Goal: Register for event/course

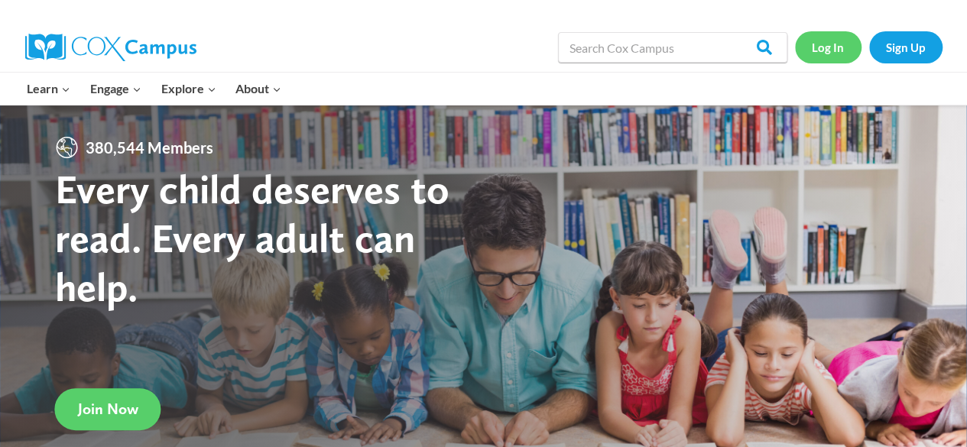
click at [826, 51] on link "Log In" at bounding box center [828, 46] width 67 height 31
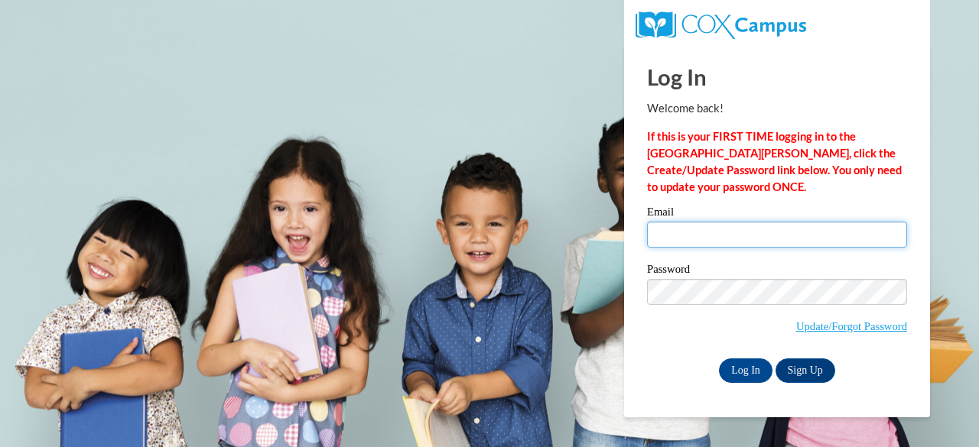
click at [732, 242] on input "Email" at bounding box center [777, 235] width 260 height 26
type input "kf"
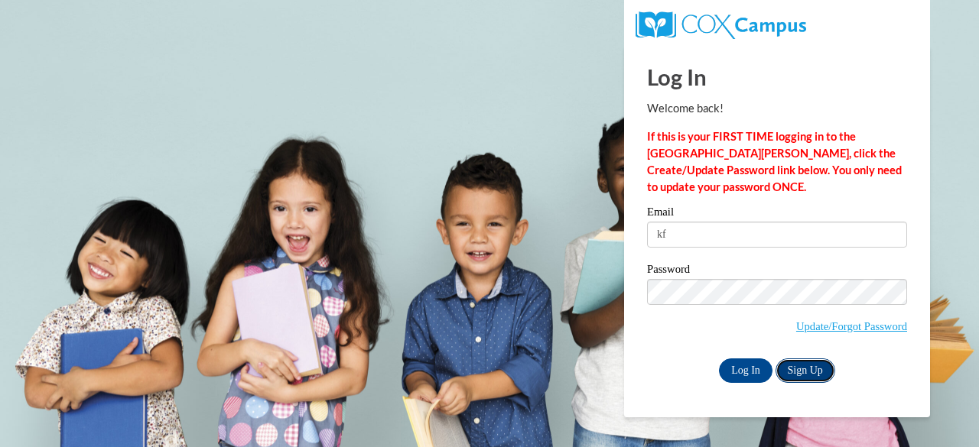
click at [803, 374] on link "Sign Up" at bounding box center [805, 371] width 60 height 24
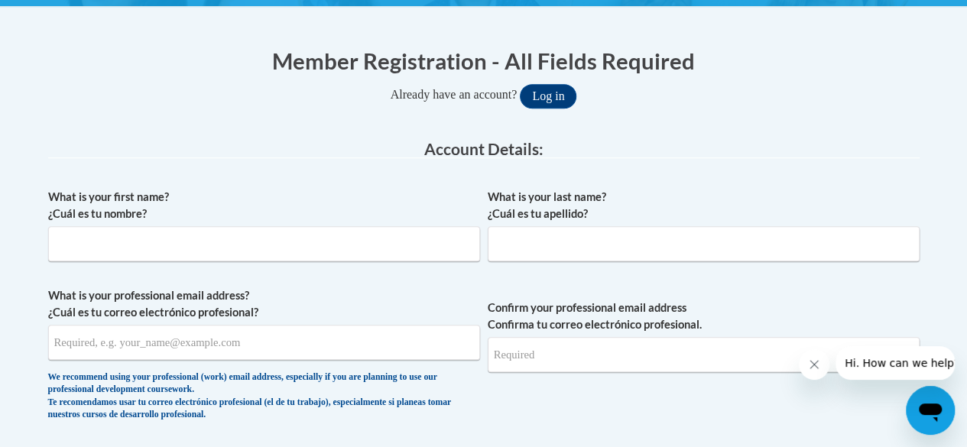
scroll to position [286, 0]
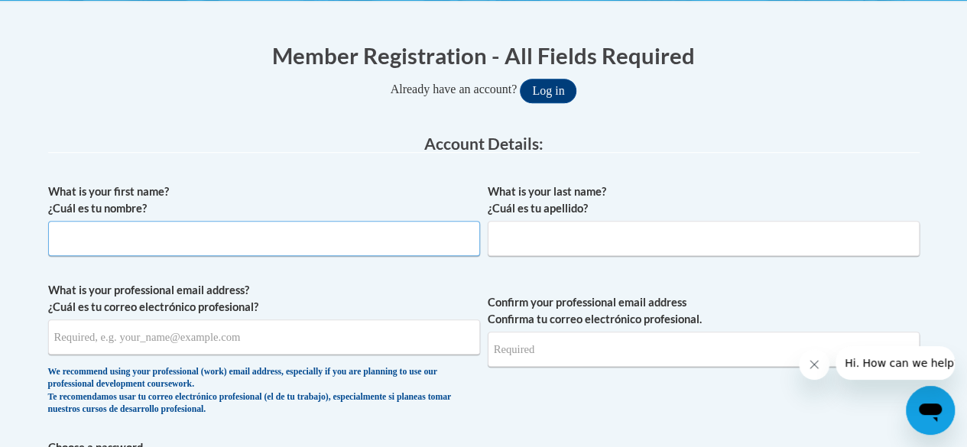
click at [308, 245] on input "What is your first name? ¿Cuál es tu nombre?" at bounding box center [264, 238] width 432 height 35
type input "[PERSON_NAME]"
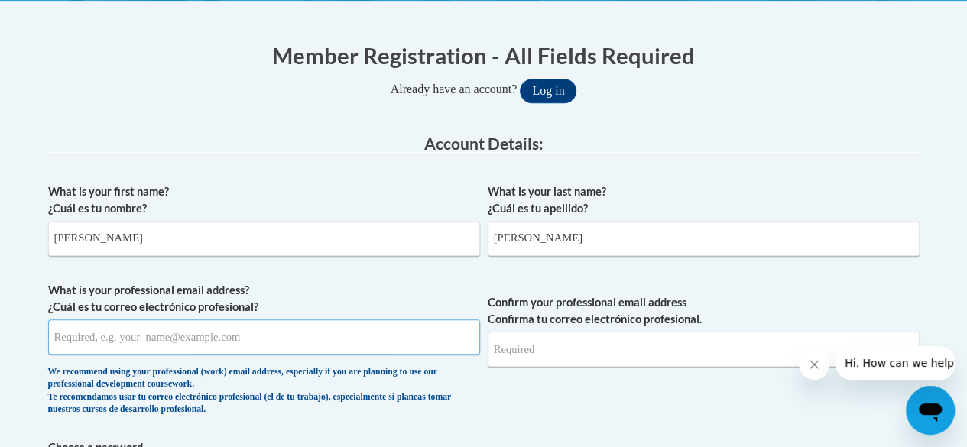
type input "[EMAIL_ADDRESS][DOMAIN_NAME]"
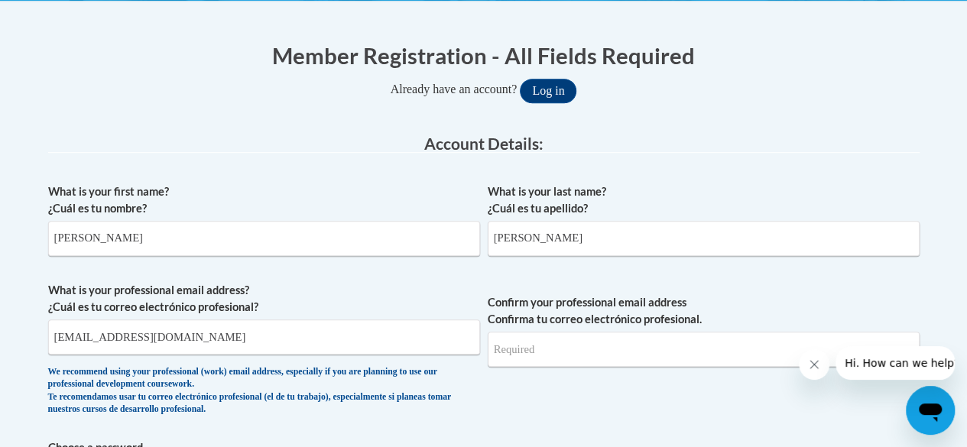
type input "[EMAIL_ADDRESS][DOMAIN_NAME]"
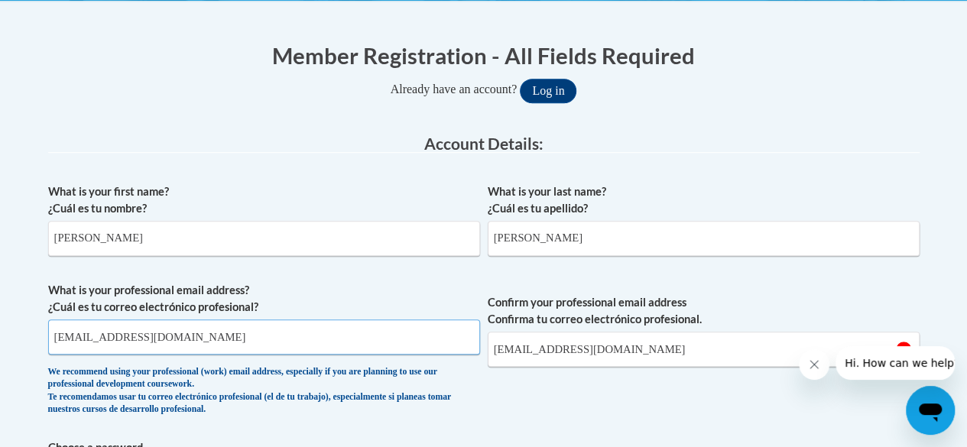
click at [187, 337] on input "[EMAIL_ADDRESS][DOMAIN_NAME]" at bounding box center [264, 337] width 432 height 35
type input "[EMAIL_ADDRESS][DOMAIN_NAME]"
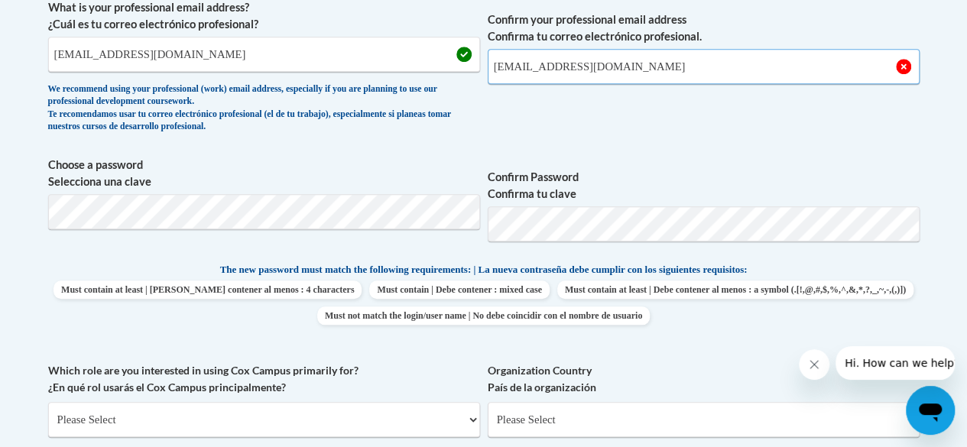
scroll to position [570, 0]
type input "kfinney1@daltonstate.edu"
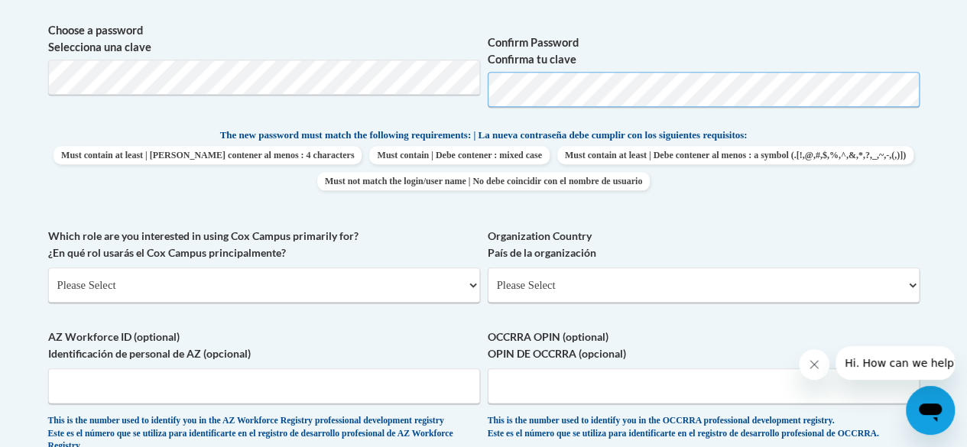
scroll to position [709, 0]
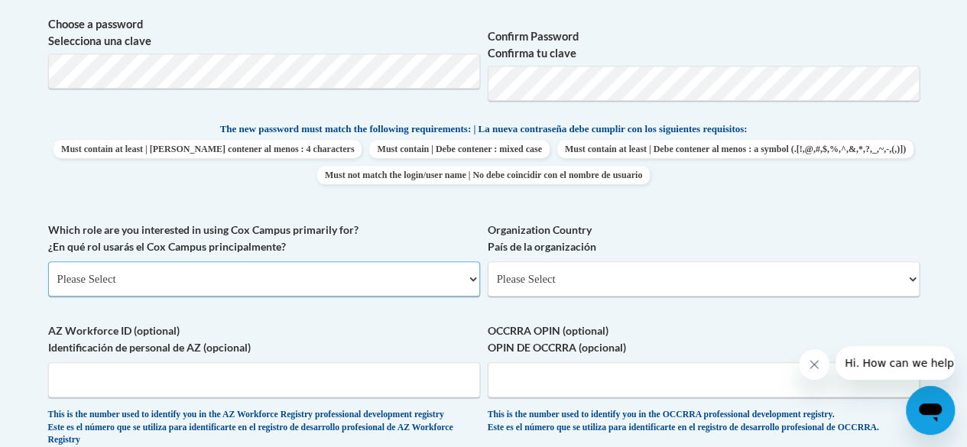
click at [145, 284] on select "Please Select College/University | Colegio/Universidad Community/Nonprofit Part…" at bounding box center [264, 278] width 432 height 35
select select "fbf2d438-af2f-41f8-98f1-81c410e29de3"
click at [48, 261] on select "Please Select College/University | Colegio/Universidad Community/Nonprofit Part…" at bounding box center [264, 278] width 432 height 35
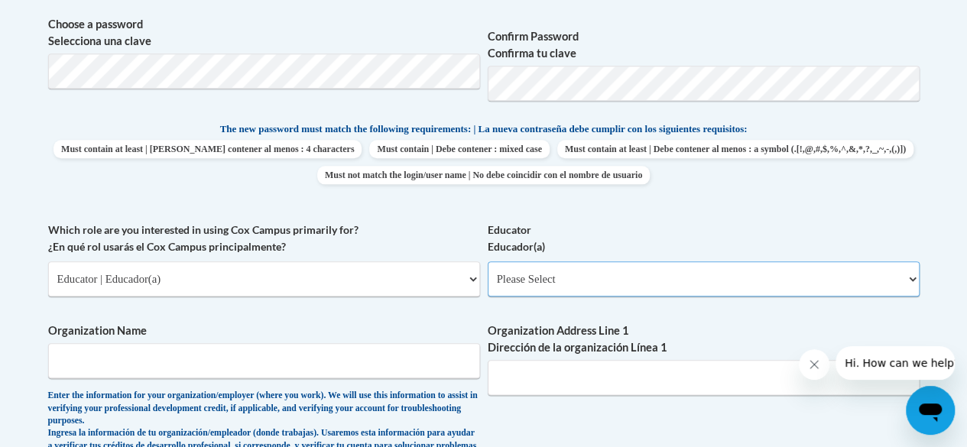
click at [531, 278] on select "Please Select Early Learning/Daycare Teacher/Family Home Care Provider | Maestr…" at bounding box center [704, 278] width 432 height 35
select select "8e40623d-54d0-45cd-9f92-5df65cd3f8cf"
click at [488, 261] on select "Please Select Early Learning/Daycare Teacher/Family Home Care Provider | Maestr…" at bounding box center [704, 278] width 432 height 35
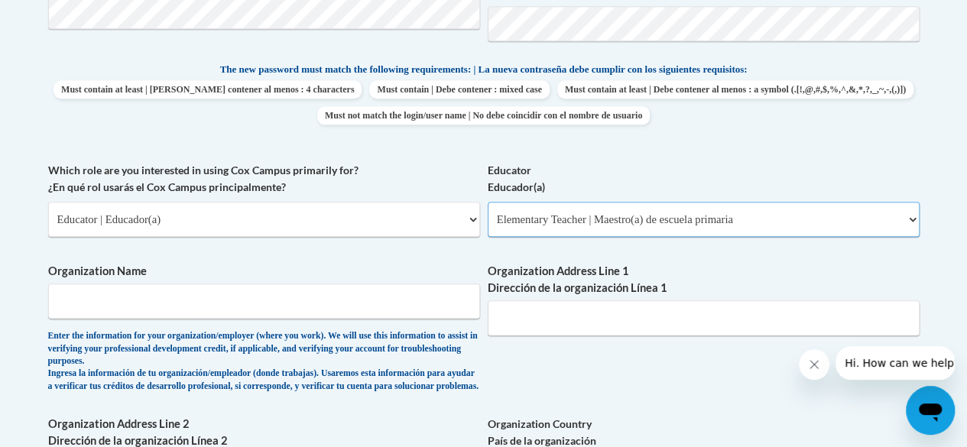
scroll to position [784, 0]
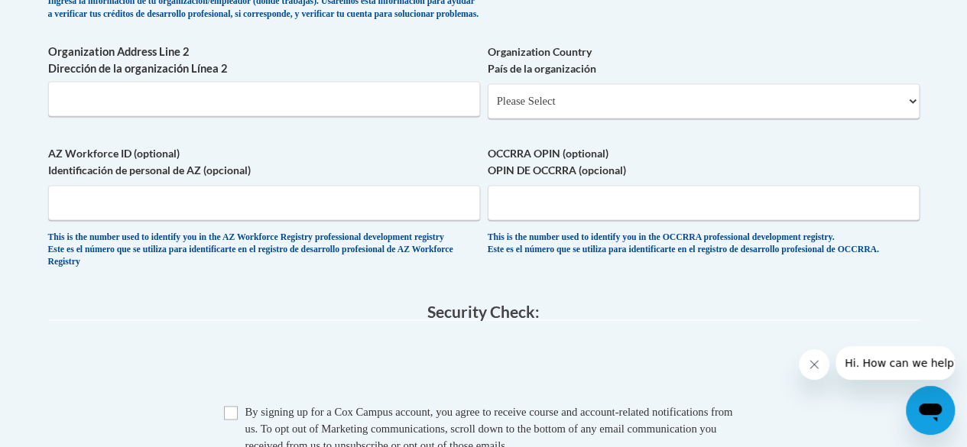
click at [98, 277] on div "AZ Workforce ID (optional) Identificación de personal de AZ (opcional) This is …" at bounding box center [264, 210] width 432 height 131
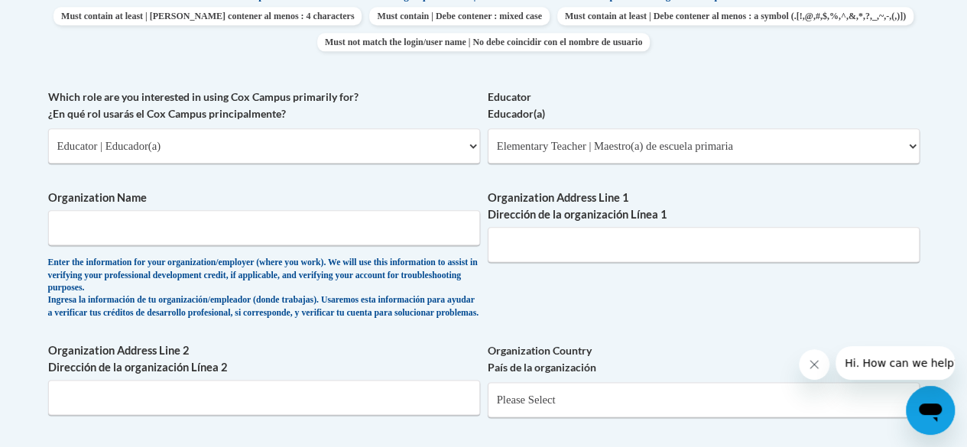
scroll to position [839, 0]
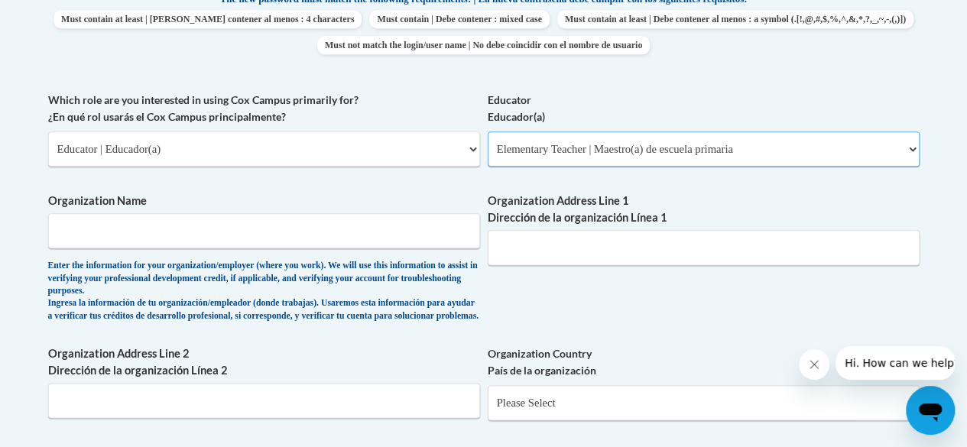
click at [667, 157] on select "Please Select Early Learning/Daycare Teacher/Family Home Care Provider | Maestr…" at bounding box center [704, 148] width 432 height 35
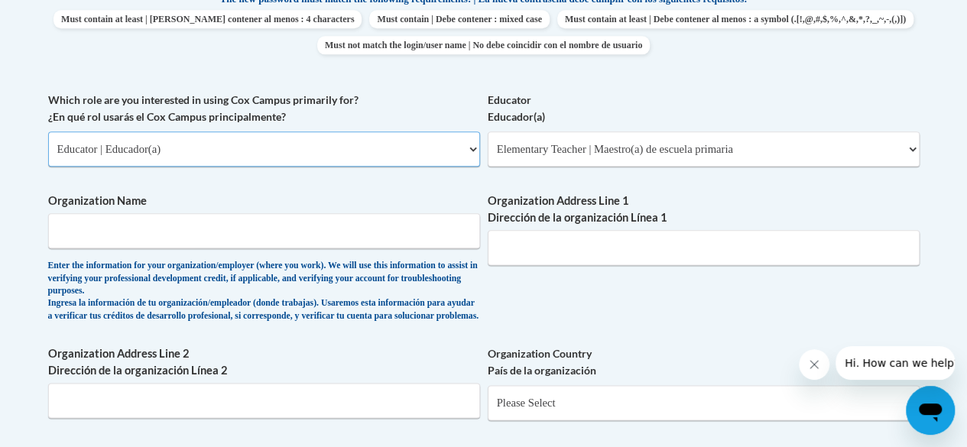
click at [235, 153] on select "Please Select College/University | Colegio/Universidad Community/Nonprofit Part…" at bounding box center [264, 148] width 432 height 35
select select "5a18ea06-2b54-4451-96f2-d152daf9eac5"
click at [48, 131] on select "Please Select College/University | Colegio/Universidad Community/Nonprofit Part…" at bounding box center [264, 148] width 432 height 35
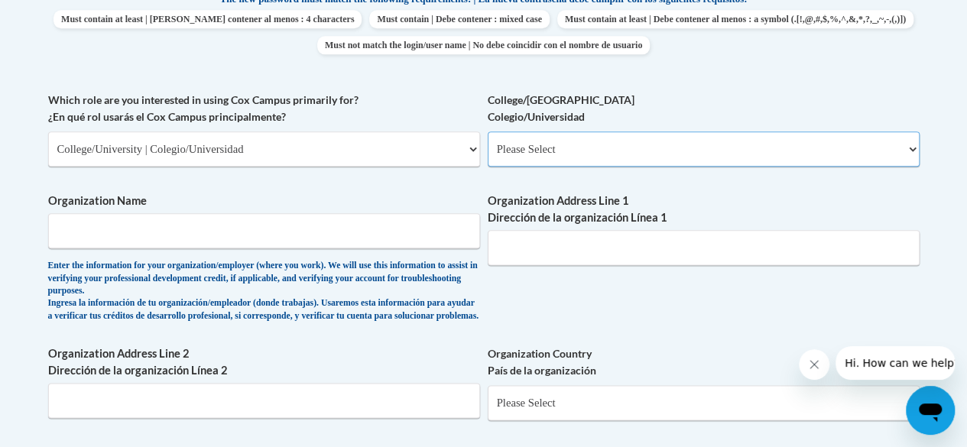
click at [554, 146] on select "Please Select College/University Staff | Empleado universitario College/Univers…" at bounding box center [704, 148] width 432 height 35
select select "99b32b07-cffc-426c-8bf6-0cd77760d84b"
click at [488, 131] on select "Please Select College/University Staff | Empleado universitario College/Univers…" at bounding box center [704, 148] width 432 height 35
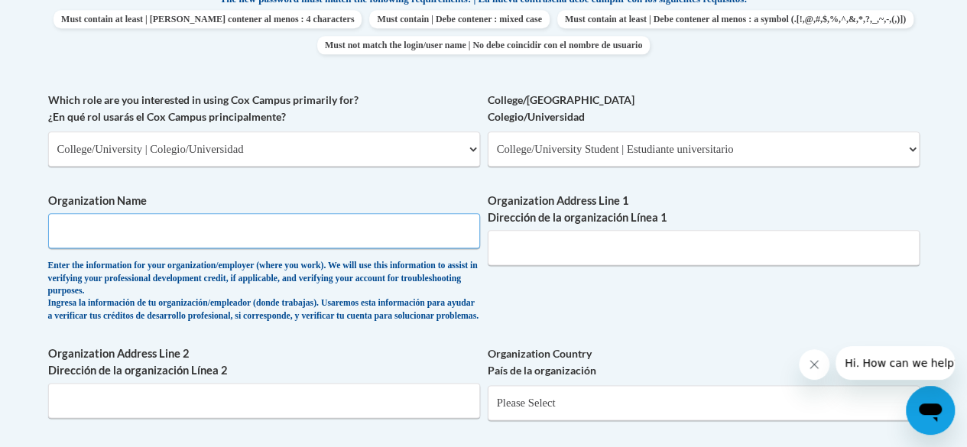
click at [381, 232] on input "Organization Name" at bounding box center [264, 230] width 432 height 35
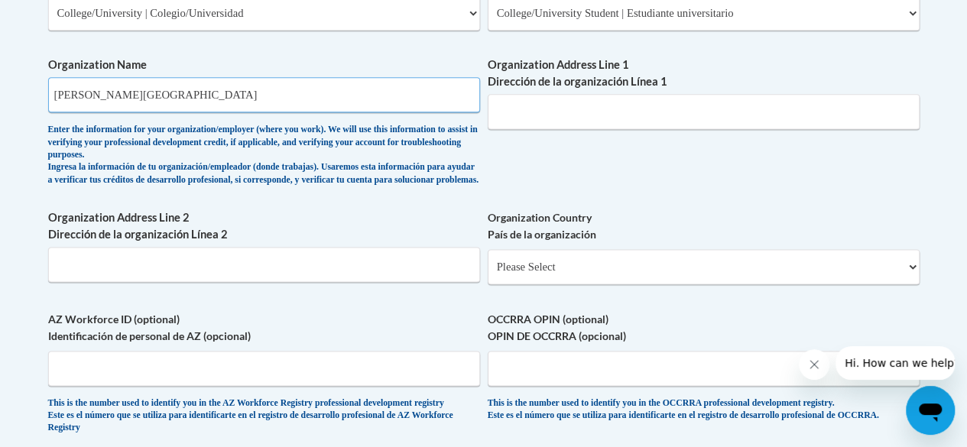
scroll to position [976, 0]
type input "Dalton State College"
click at [324, 281] on input "Organization Address Line 2 Dirección de la organización Línea 2" at bounding box center [264, 264] width 432 height 35
click at [557, 131] on div "Organization Address Line 1 Dirección de la organización Línea 1" at bounding box center [704, 99] width 432 height 84
click at [552, 122] on input "Organization Address Line 1 Dirección de la organización Línea 1" at bounding box center [704, 111] width 432 height 35
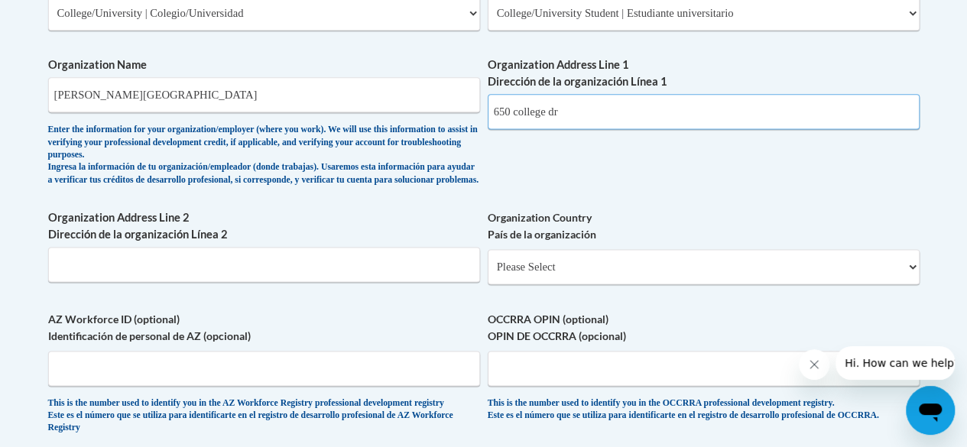
type input "650 college dr"
click at [543, 278] on select "Please Select United States | Estados Unidos Outside of the United States | Fue…" at bounding box center [704, 266] width 432 height 35
select select "ad49bcad-a171-4b2e-b99c-48b446064914"
click at [488, 261] on select "Please Select United States | Estados Unidos Outside of the United States | Fue…" at bounding box center [704, 266] width 432 height 35
select select
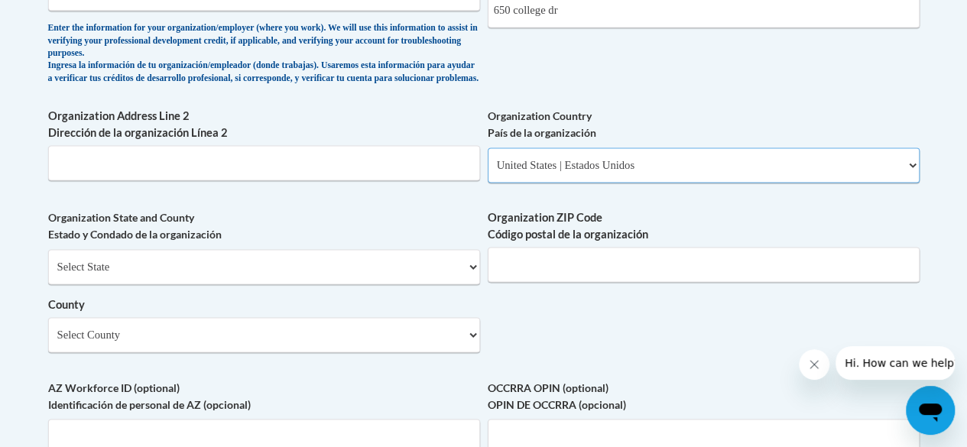
scroll to position [1088, 0]
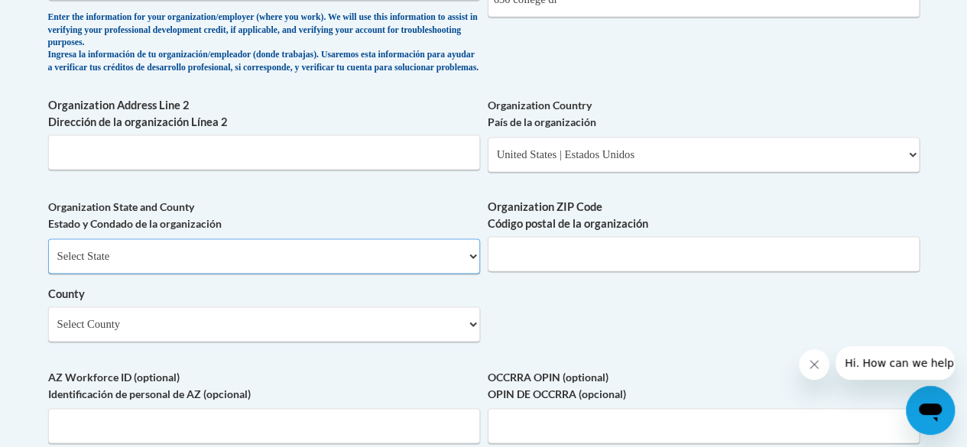
click at [90, 250] on select "Select State Alabama Alaska Arizona Arkansas California Colorado Connecticut De…" at bounding box center [264, 256] width 432 height 35
select select "Georgia"
click at [48, 250] on select "Select State Alabama Alaska Arizona Arkansas California Colorado Connecticut De…" at bounding box center [264, 256] width 432 height 35
click at [549, 262] on input "Organization ZIP Code Código postal de la organización" at bounding box center [704, 253] width 432 height 35
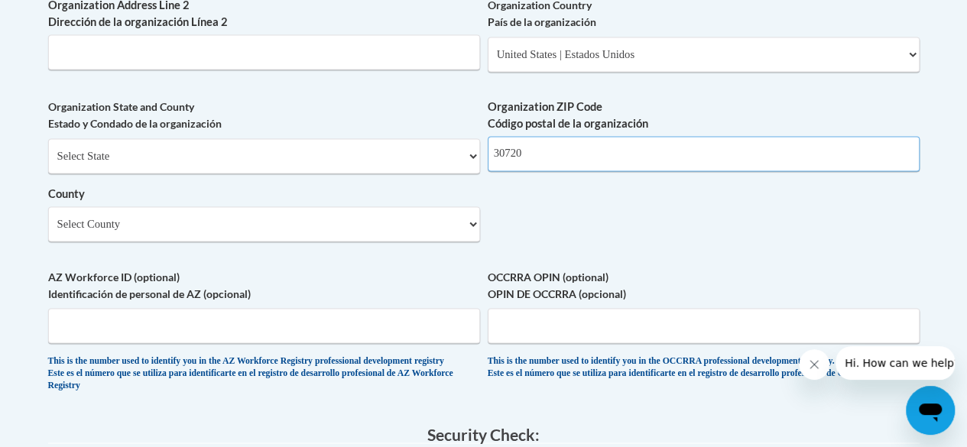
scroll to position [1189, 0]
type input "30720"
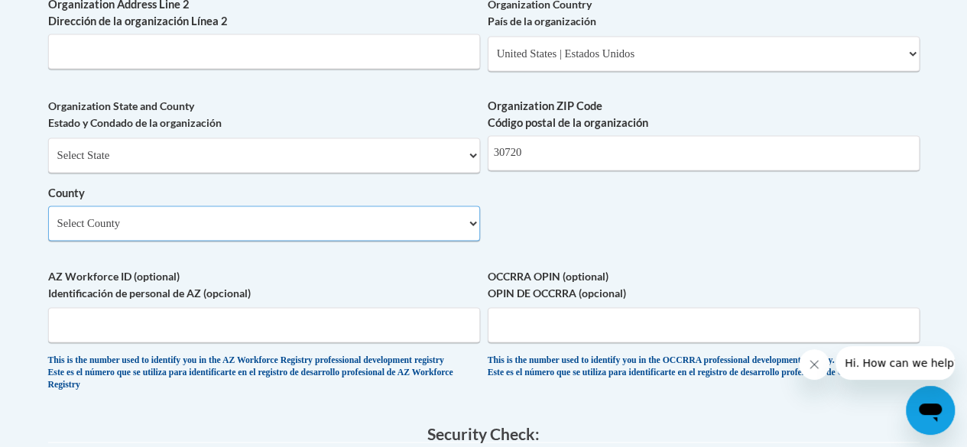
click at [365, 231] on select "Select County Appling Atkinson Bacon Baker Baldwin Banks Barrow Bartow Ben Hill…" at bounding box center [264, 223] width 432 height 35
select select "Whitfield"
click at [48, 217] on select "Select County Appling Atkinson Bacon Baker Baldwin Banks Barrow Bartow Ben Hill…" at bounding box center [264, 223] width 432 height 35
click at [232, 285] on label "AZ Workforce ID (optional) Identificación de personal de AZ (opcional)" at bounding box center [264, 285] width 432 height 34
click at [232, 307] on input "AZ Workforce ID (optional) Identificación de personal de AZ (opcional)" at bounding box center [264, 324] width 432 height 35
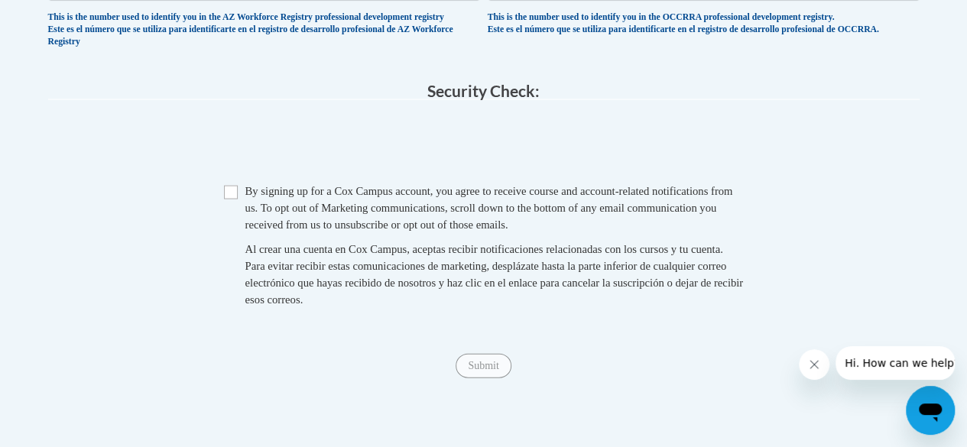
scroll to position [1535, 0]
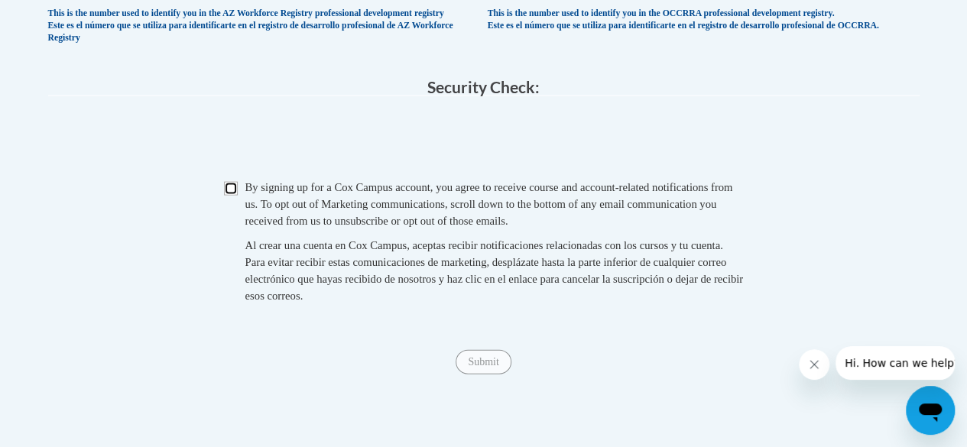
click at [229, 196] on input "Checkbox" at bounding box center [231, 189] width 14 height 14
checkbox input "true"
click at [483, 375] on input "Submit" at bounding box center [483, 362] width 55 height 24
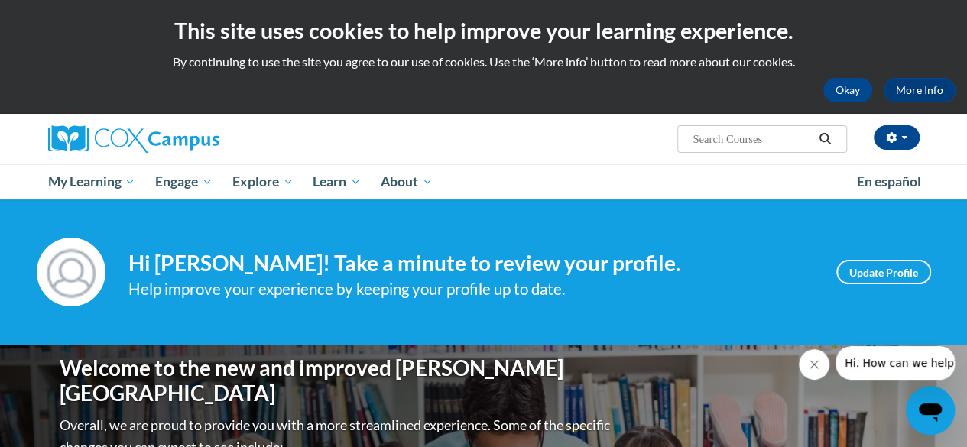
click at [742, 142] on input "Search..." at bounding box center [752, 139] width 122 height 18
type input "k-3"
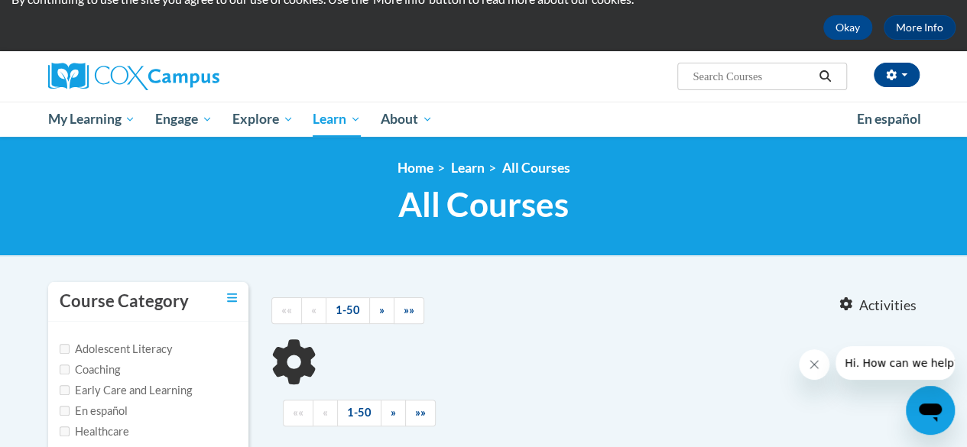
type input "k-3"
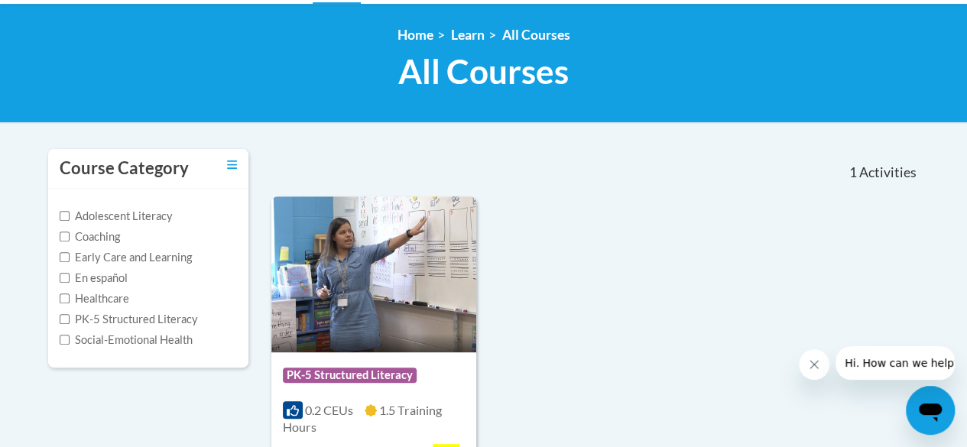
scroll to position [193, 0]
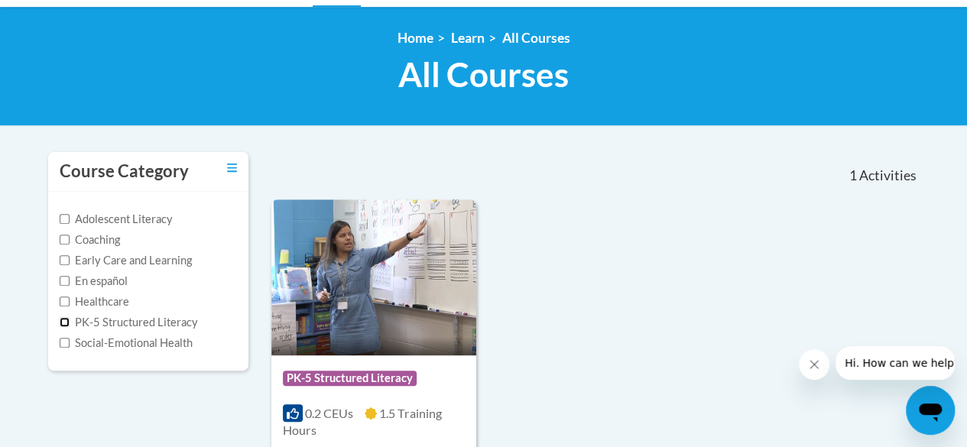
click at [65, 322] on input "PK-5 Structured Literacy" at bounding box center [65, 322] width 10 height 10
checkbox input "true"
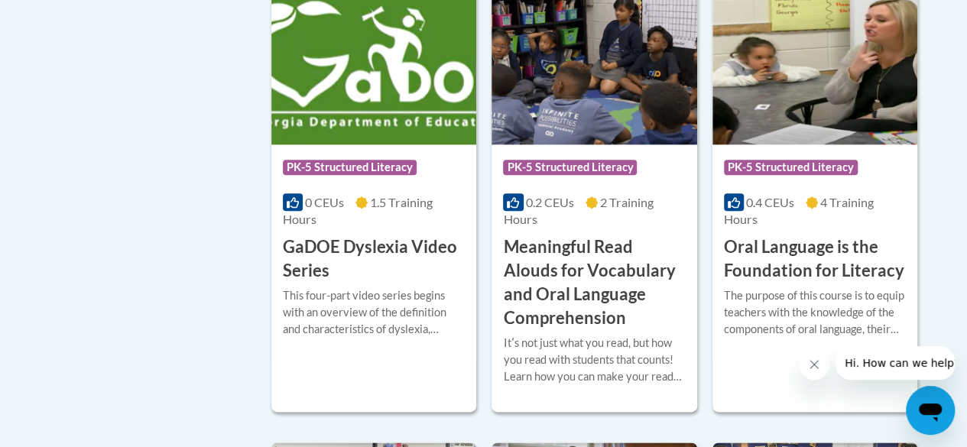
scroll to position [857, 0]
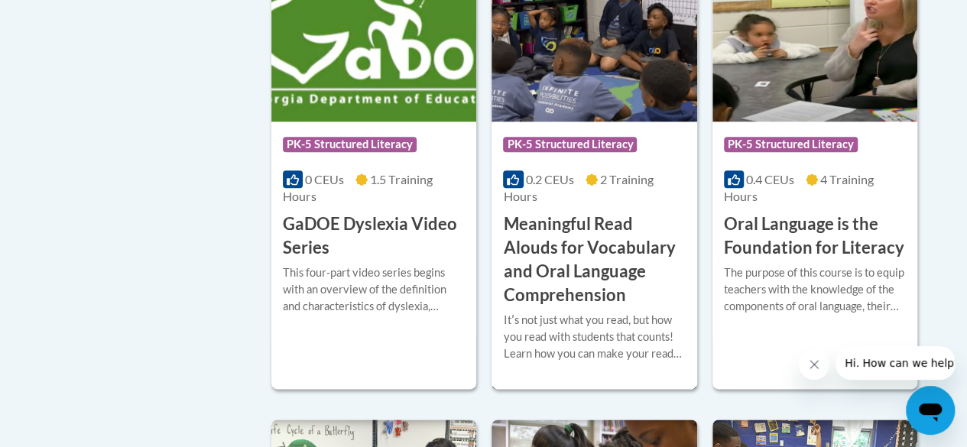
click at [593, 258] on h3 "Meaningful Read Alouds for Vocabulary and Oral Language Comprehension" at bounding box center [594, 260] width 182 height 94
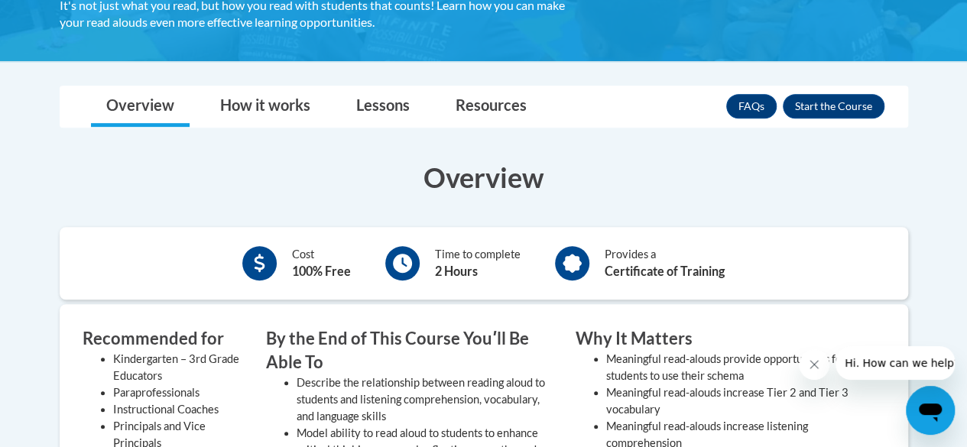
scroll to position [388, 0]
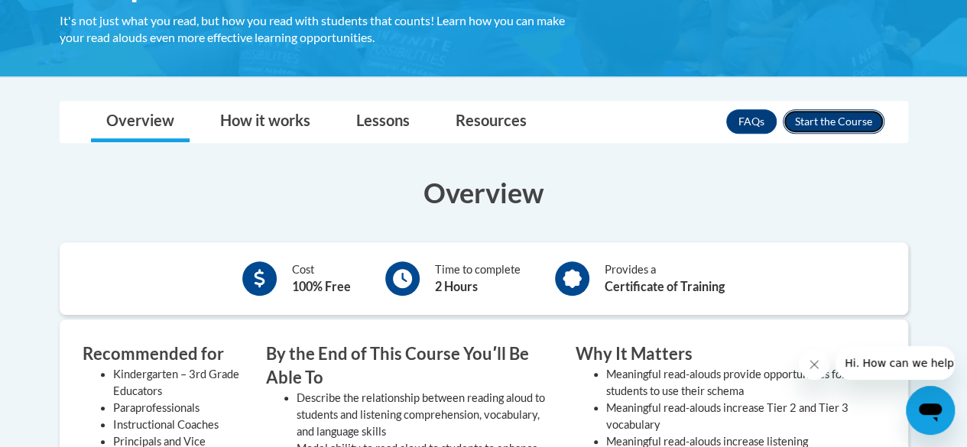
click at [835, 123] on button "Enroll" at bounding box center [834, 121] width 102 height 24
